Goal: Task Accomplishment & Management: Use online tool/utility

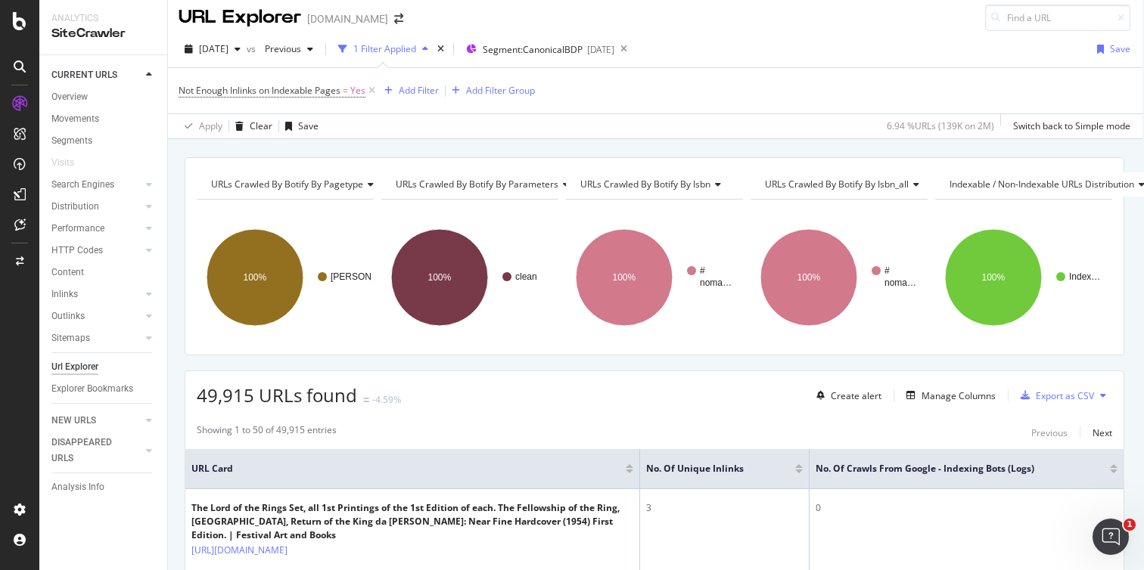
scroll to position [0, 2]
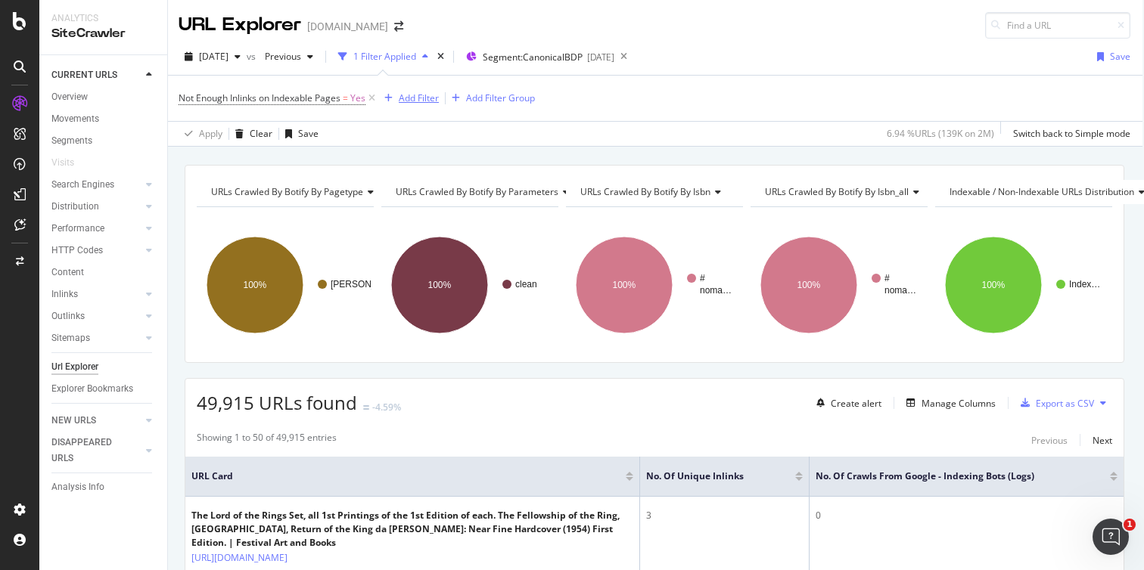
click at [424, 96] on div "Add Filter" at bounding box center [419, 98] width 40 height 13
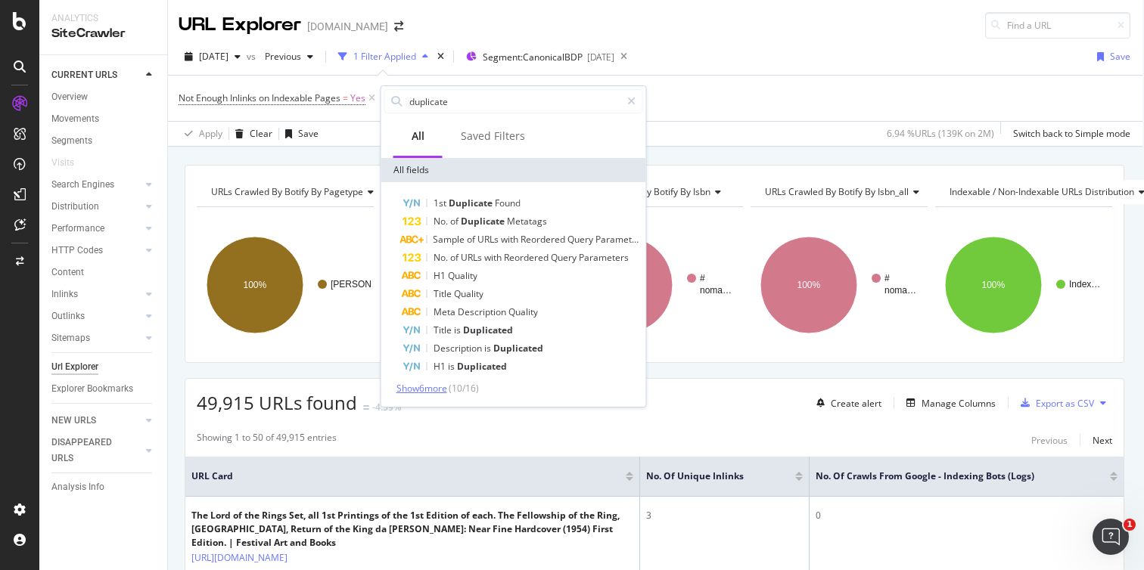
type input "duplicate"
click at [437, 390] on span "Show 6 more" at bounding box center [421, 388] width 51 height 13
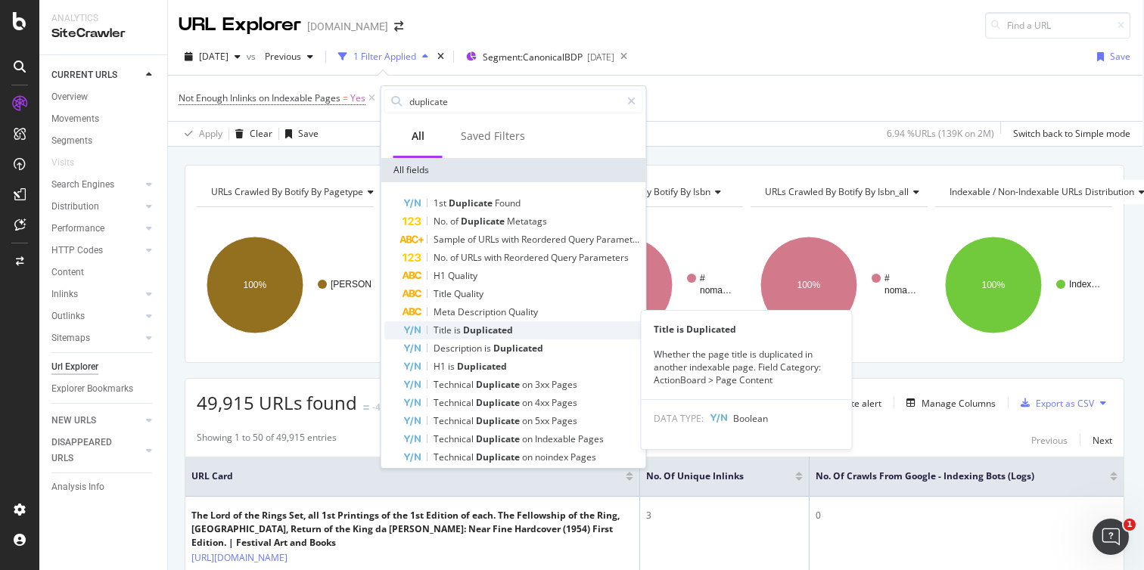
scroll to position [29, 0]
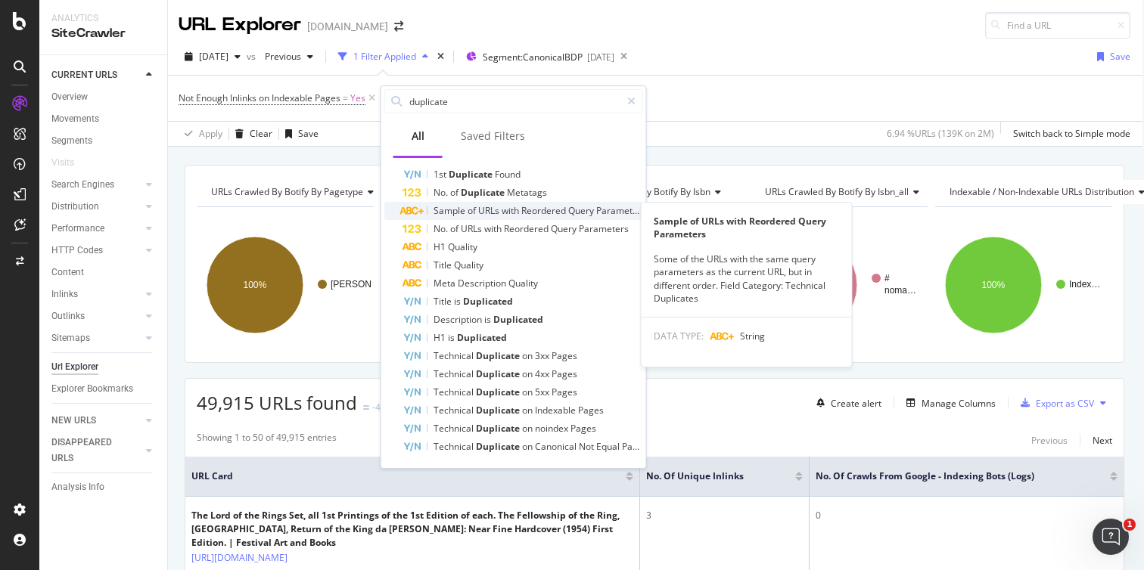
click at [482, 207] on span "URLs" at bounding box center [488, 210] width 23 height 13
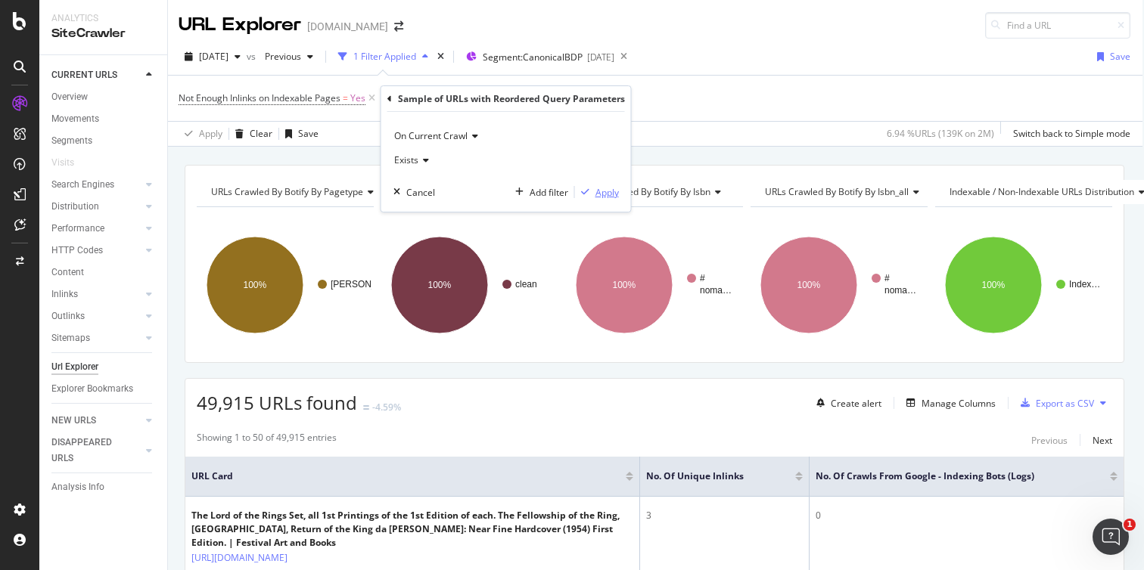
click at [607, 194] on div "Apply" at bounding box center [606, 192] width 23 height 13
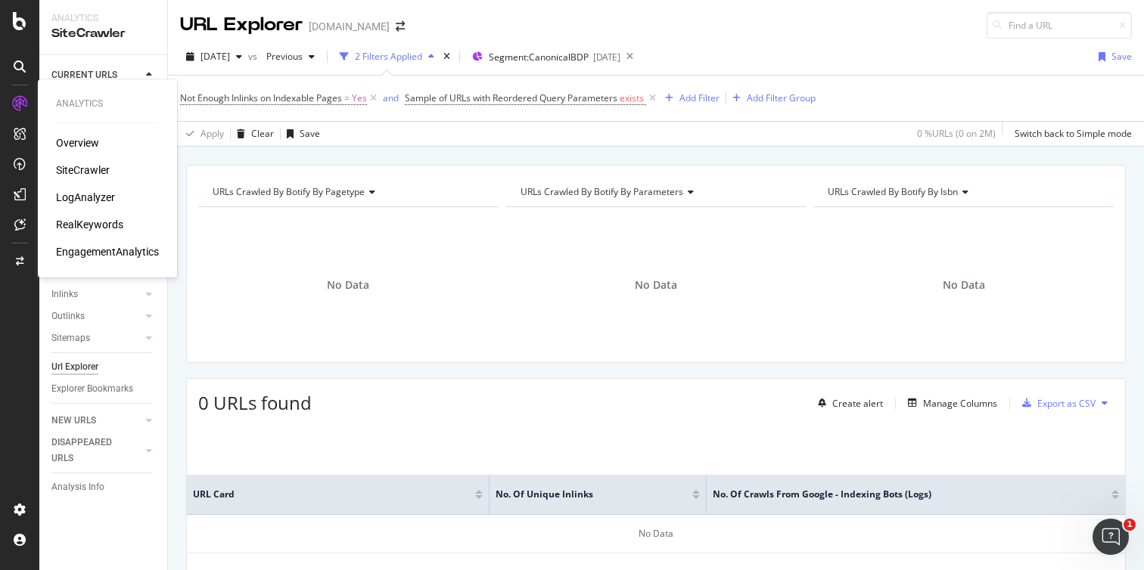
click at [101, 224] on div "RealKeywords" at bounding box center [89, 224] width 67 height 15
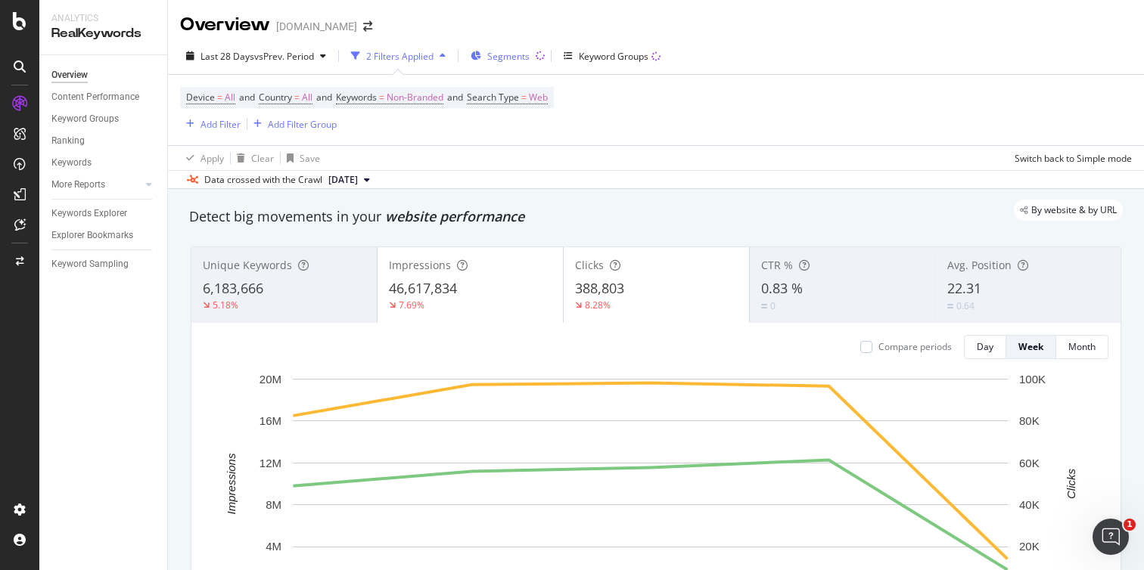
click at [524, 51] on span "Segments" at bounding box center [508, 56] width 42 height 13
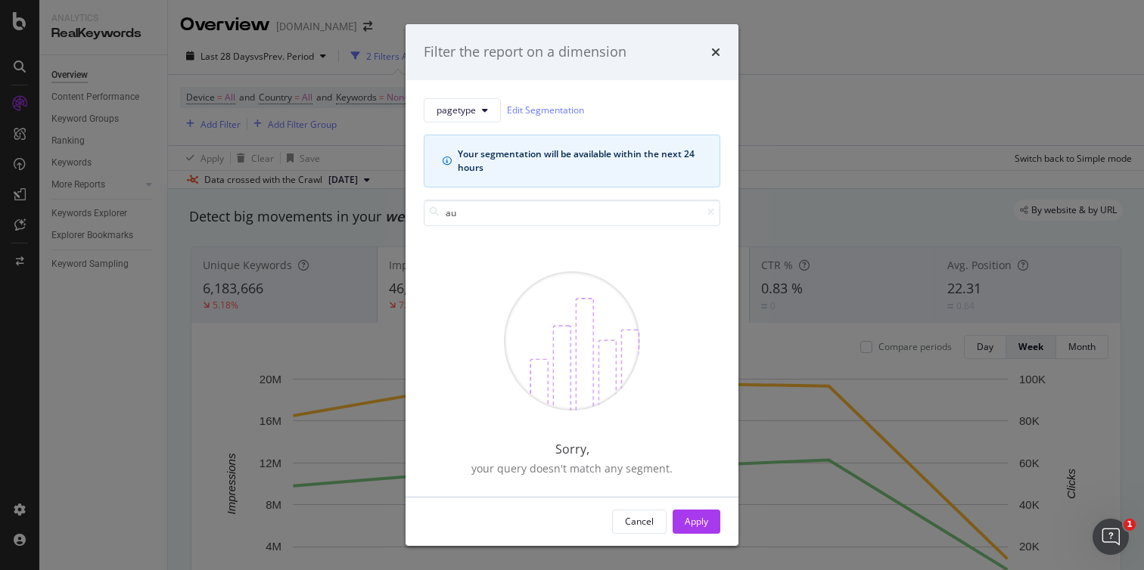
type input "a"
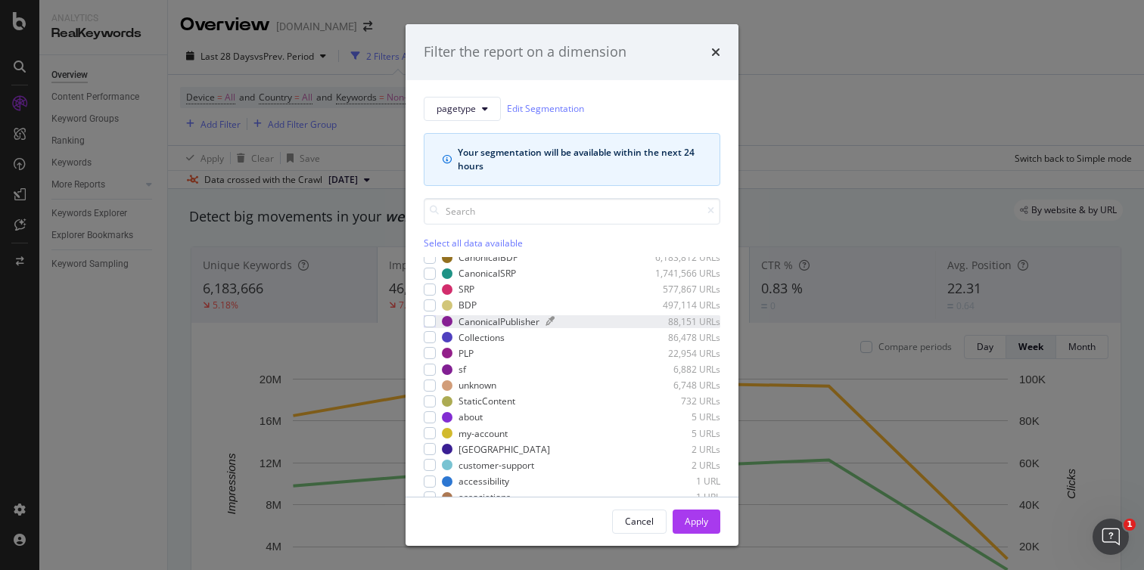
scroll to position [58, 0]
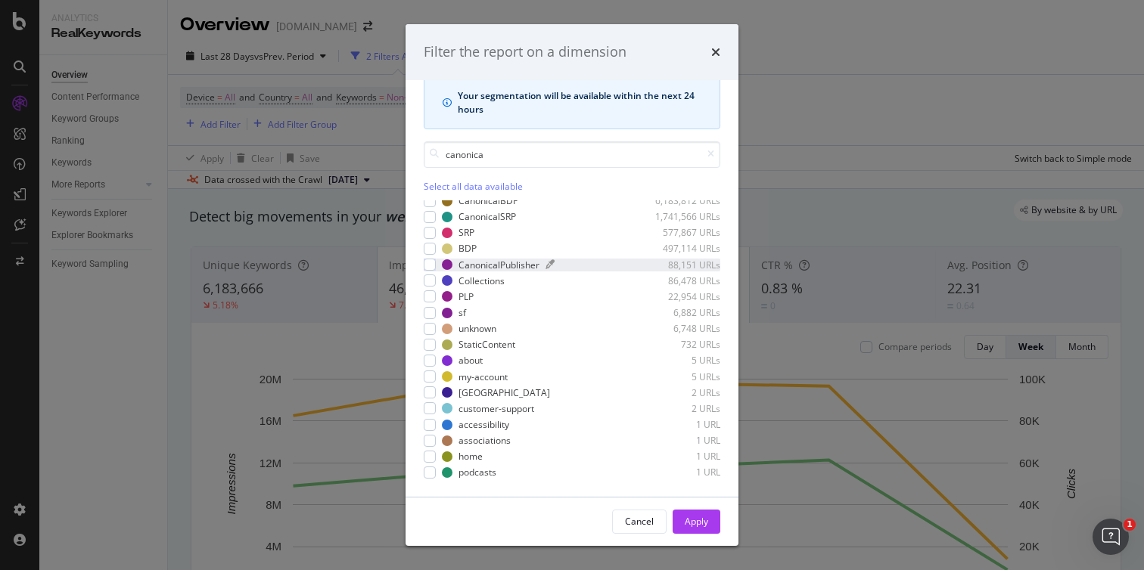
type input "canonical"
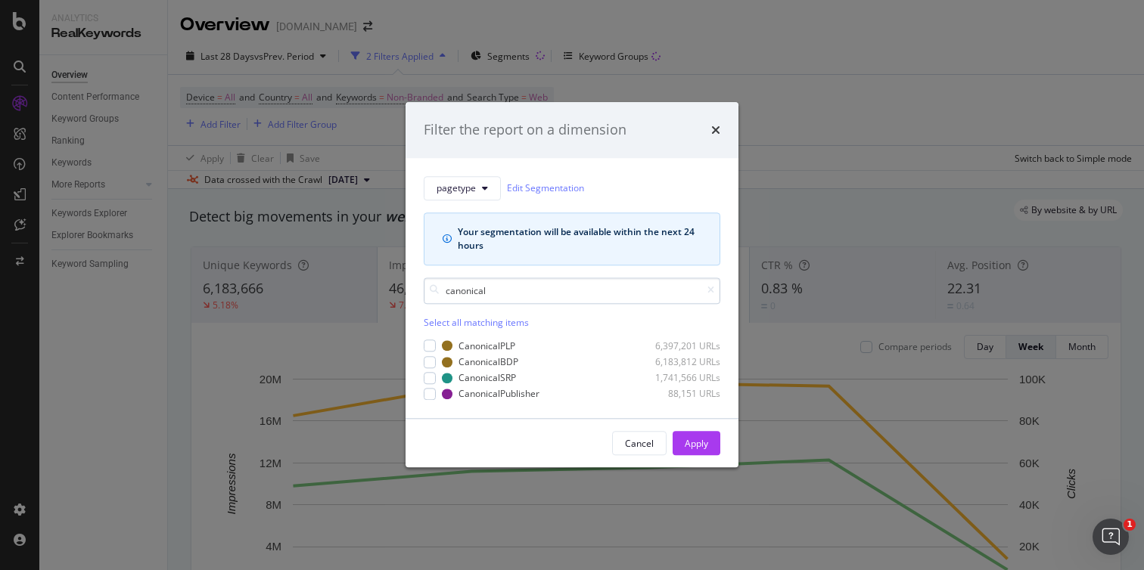
click at [468, 293] on input "canonical" at bounding box center [572, 291] width 297 height 26
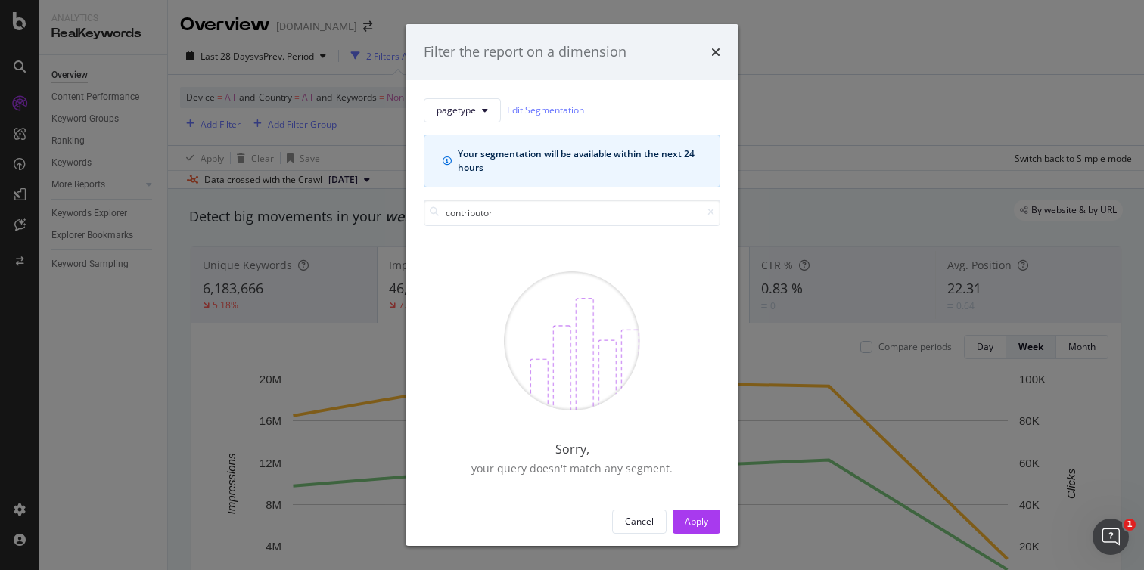
type input "contributor"
click at [713, 45] on div "times" at bounding box center [715, 52] width 9 height 20
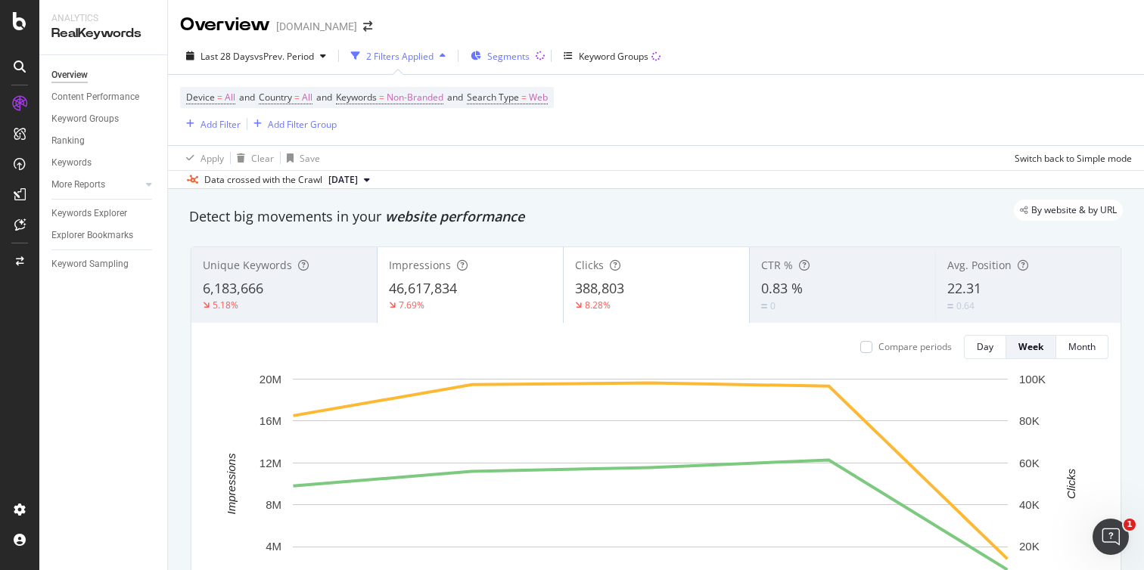
click at [519, 52] on span "Segments" at bounding box center [508, 56] width 42 height 13
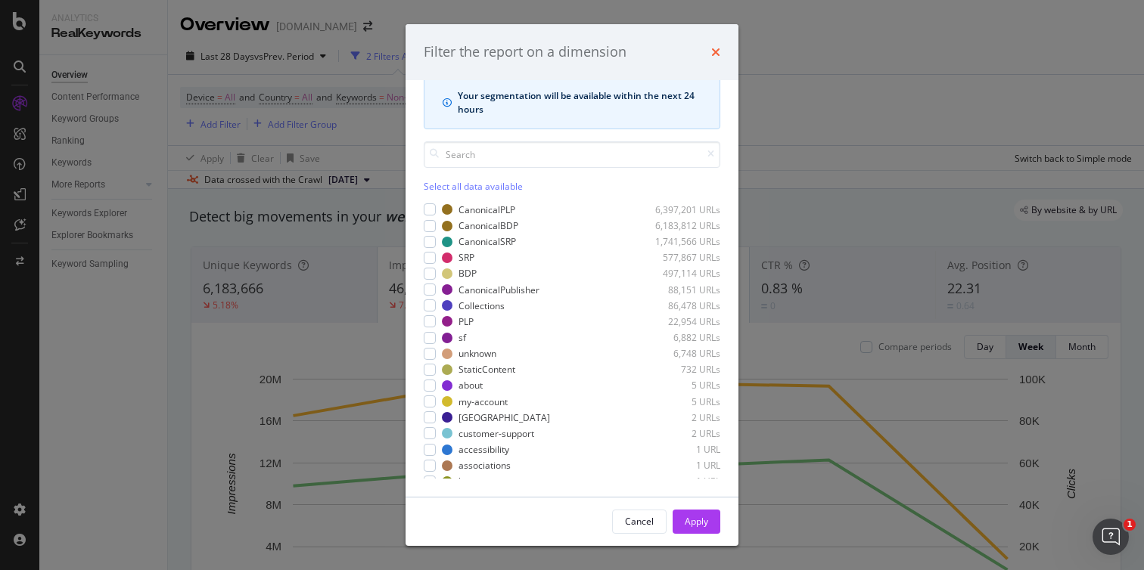
click at [717, 51] on icon "times" at bounding box center [715, 52] width 9 height 12
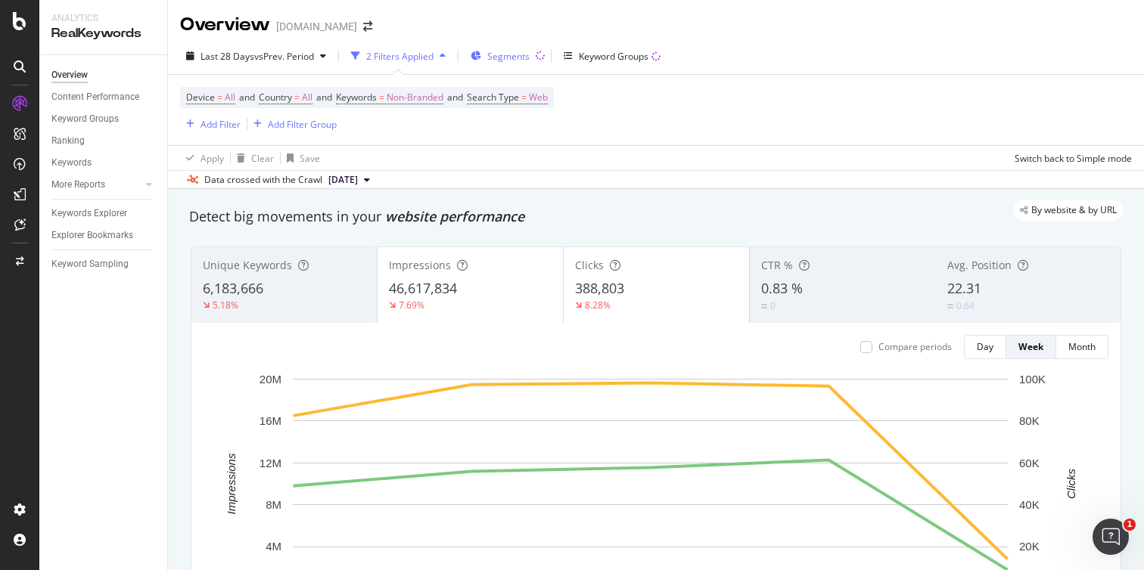
click at [512, 65] on div "Segments" at bounding box center [500, 56] width 59 height 23
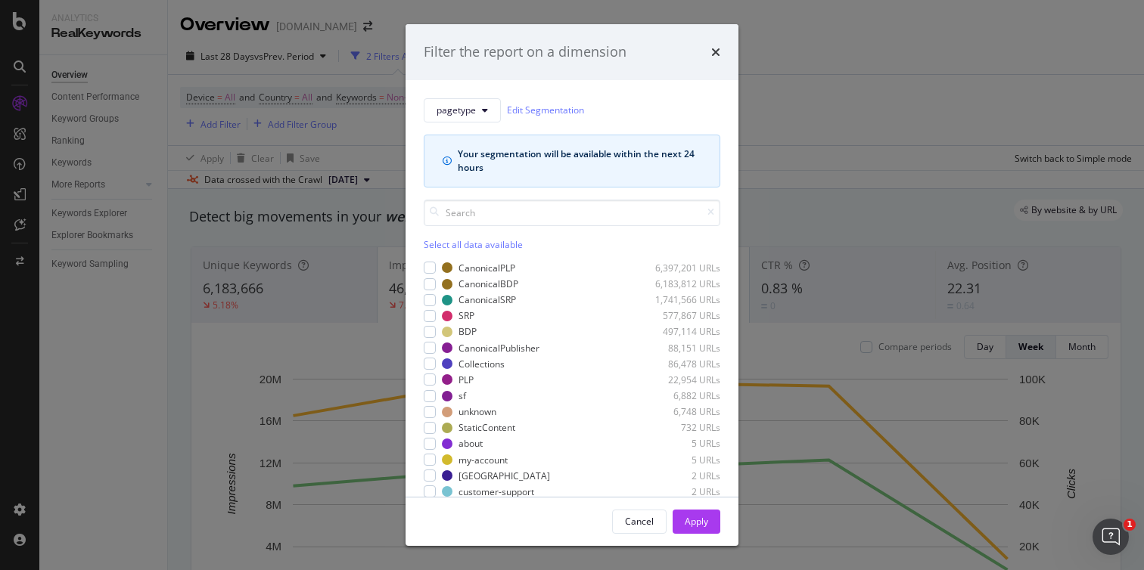
scroll to position [58, 0]
